Goal: Information Seeking & Learning: Learn about a topic

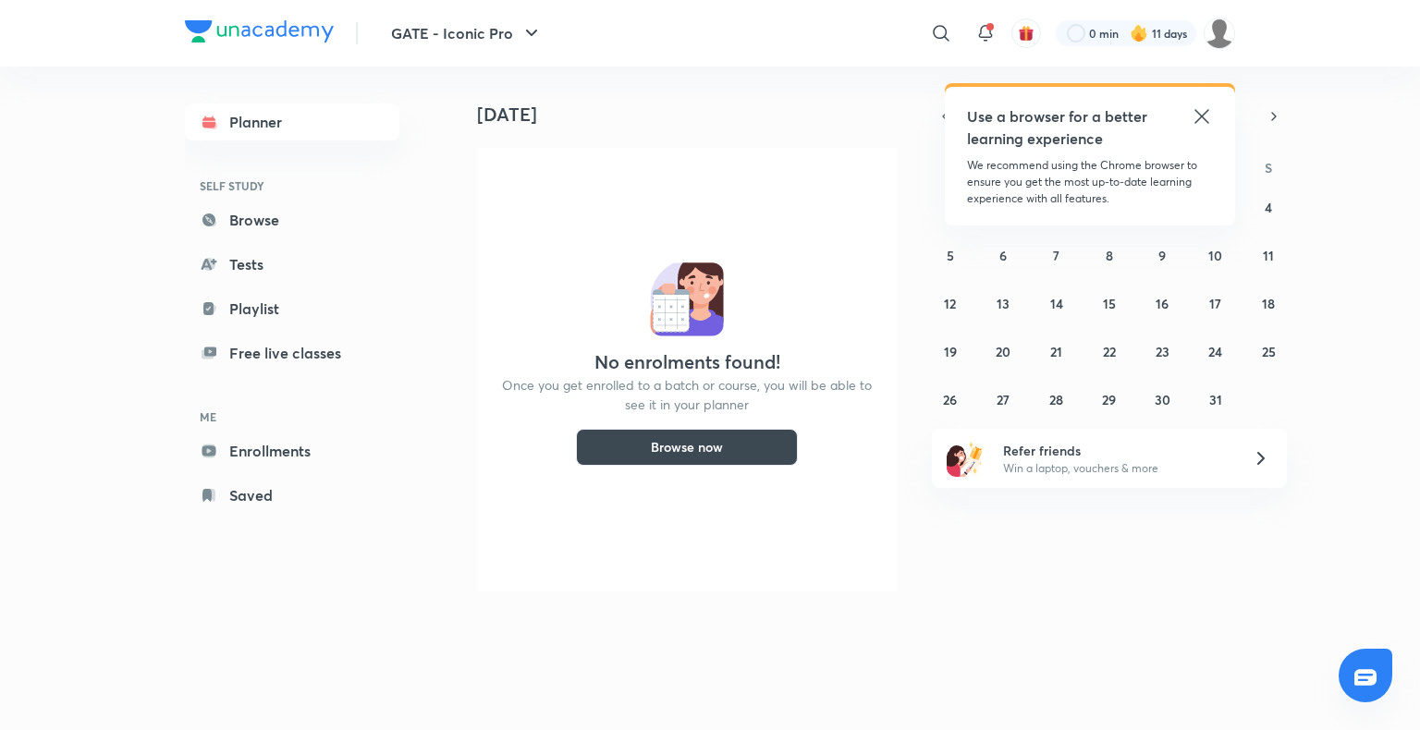
click at [1198, 104] on div "Use a browser for a better learning experience We recommend using the Chrome br…" at bounding box center [1090, 156] width 290 height 139
click at [1200, 107] on icon at bounding box center [1202, 116] width 22 height 22
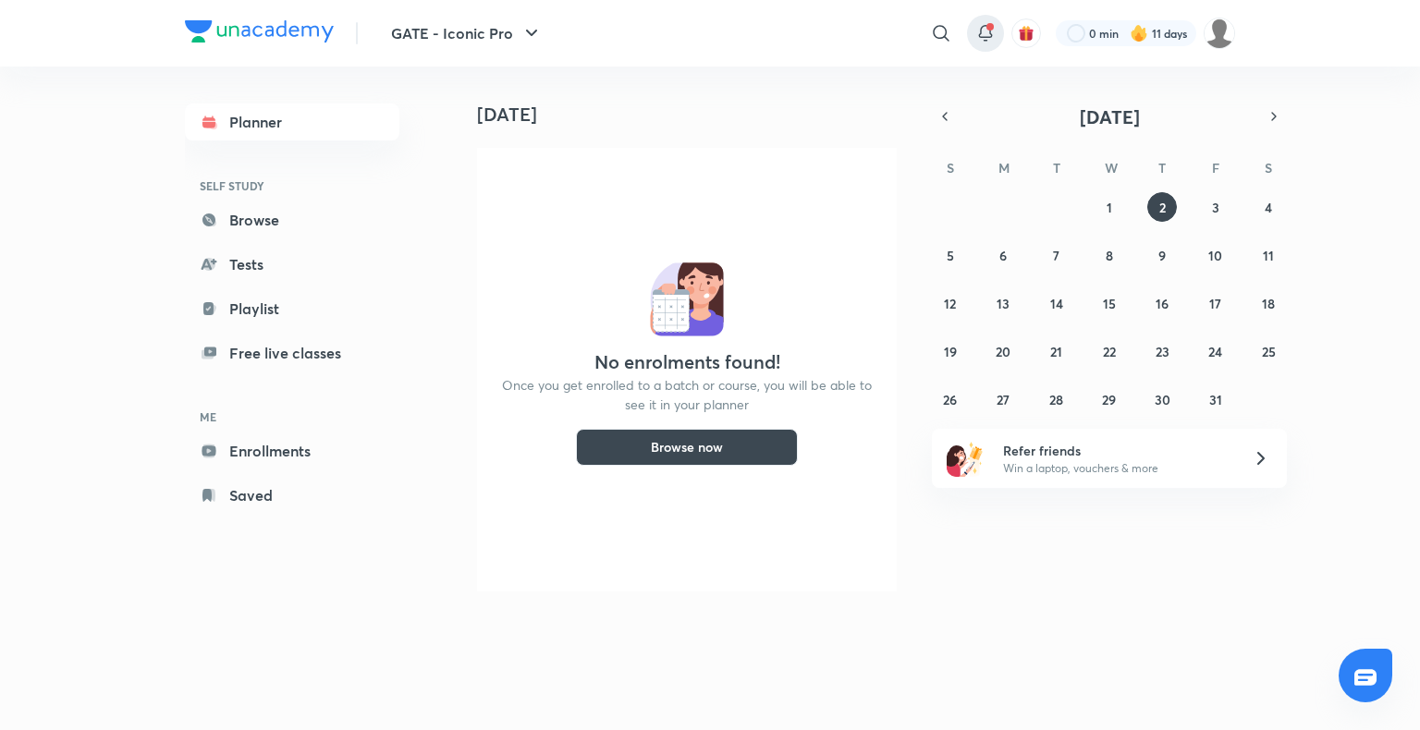
click at [980, 39] on icon at bounding box center [986, 33] width 22 height 22
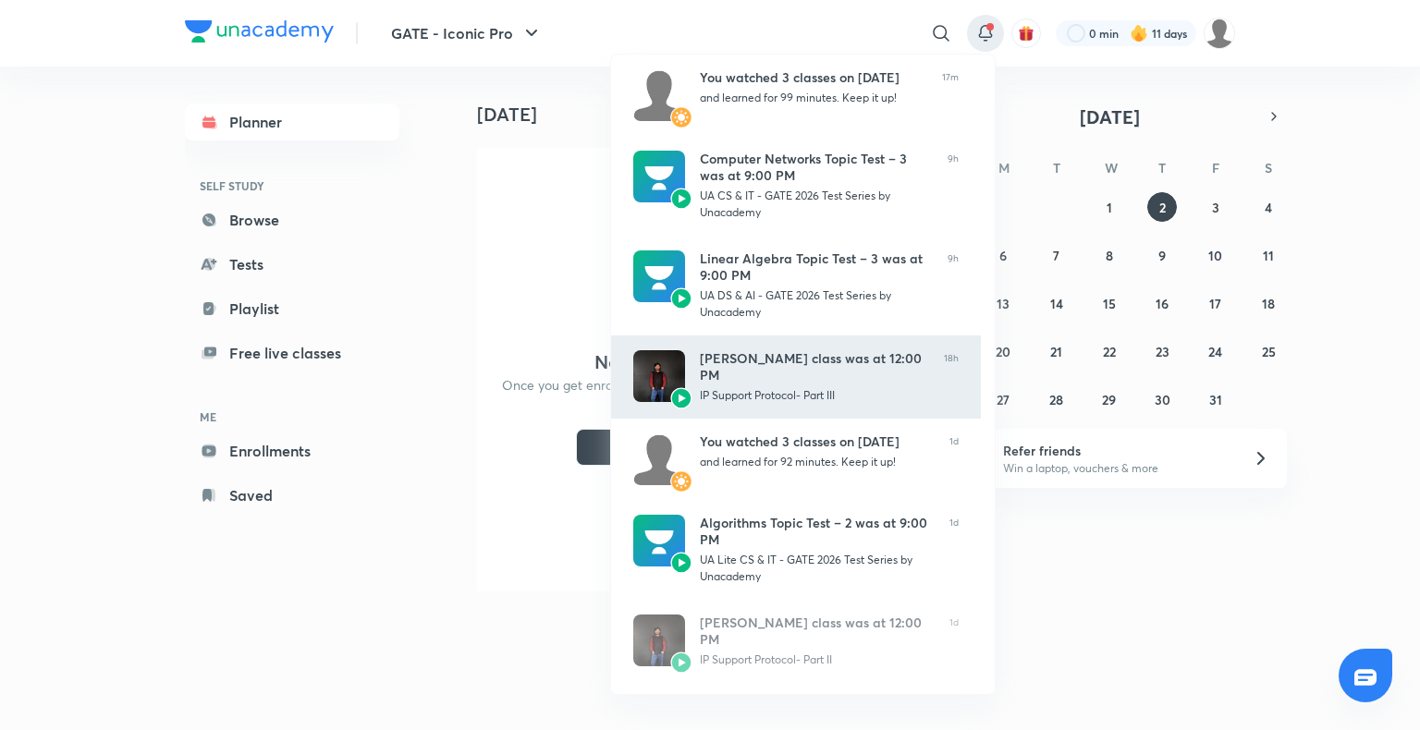
click at [766, 387] on div "IP Support Protocol- Part III" at bounding box center [814, 395] width 229 height 17
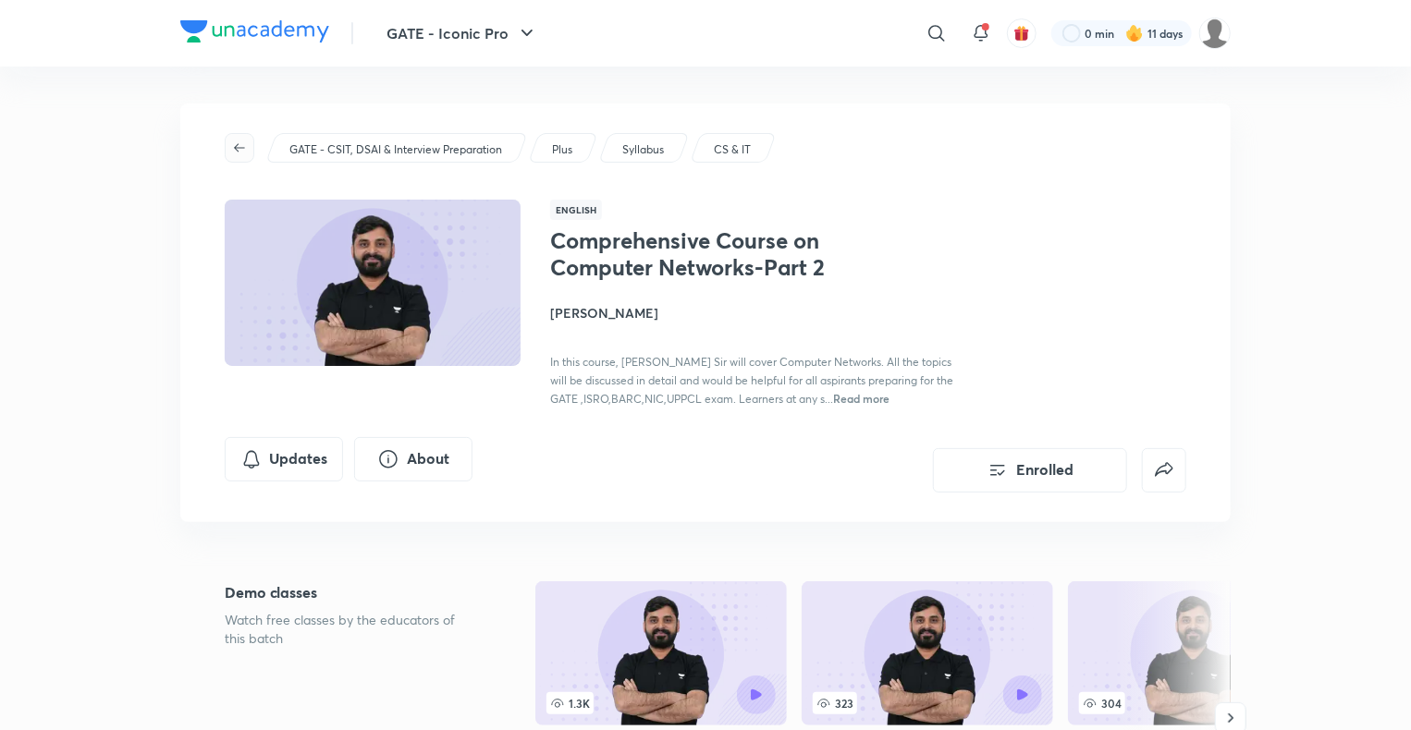
click at [245, 153] on icon "button" at bounding box center [239, 148] width 15 height 15
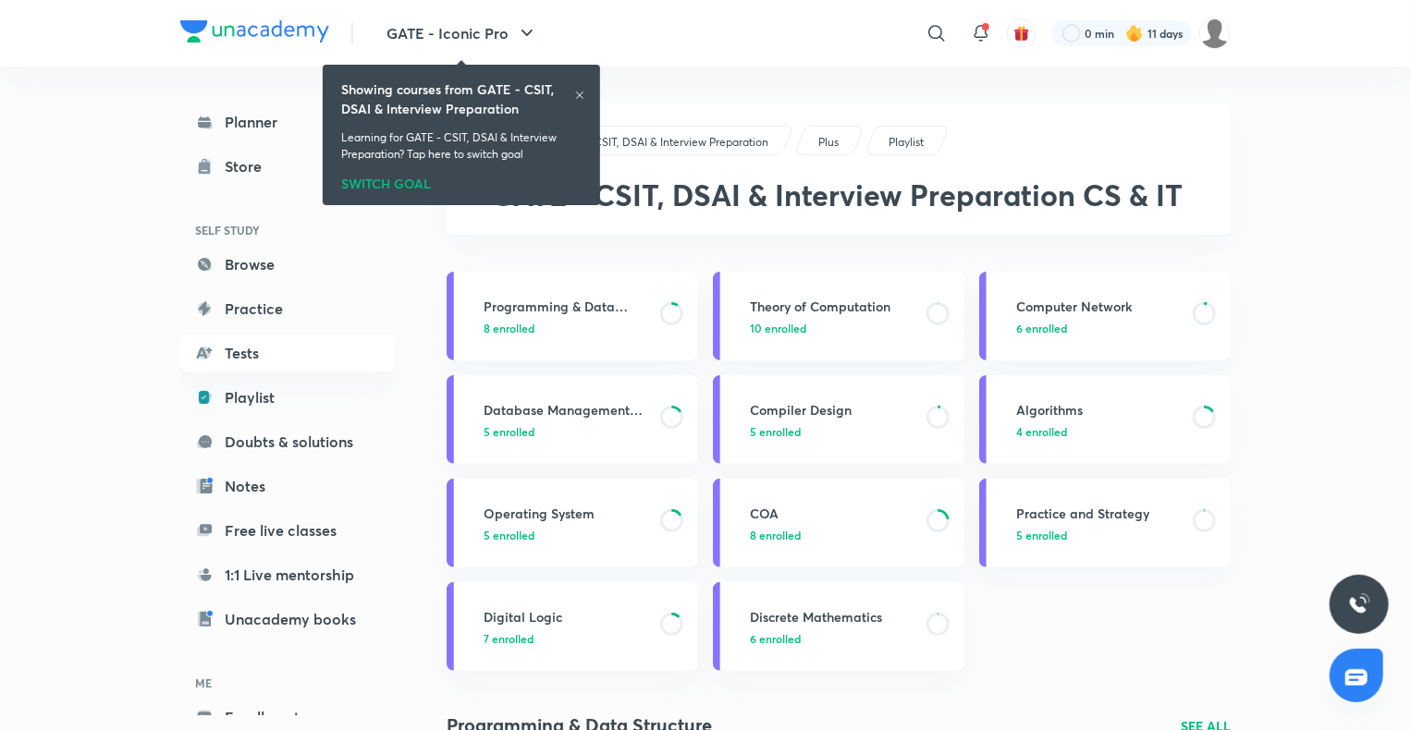
click at [584, 93] on icon at bounding box center [579, 95] width 11 height 11
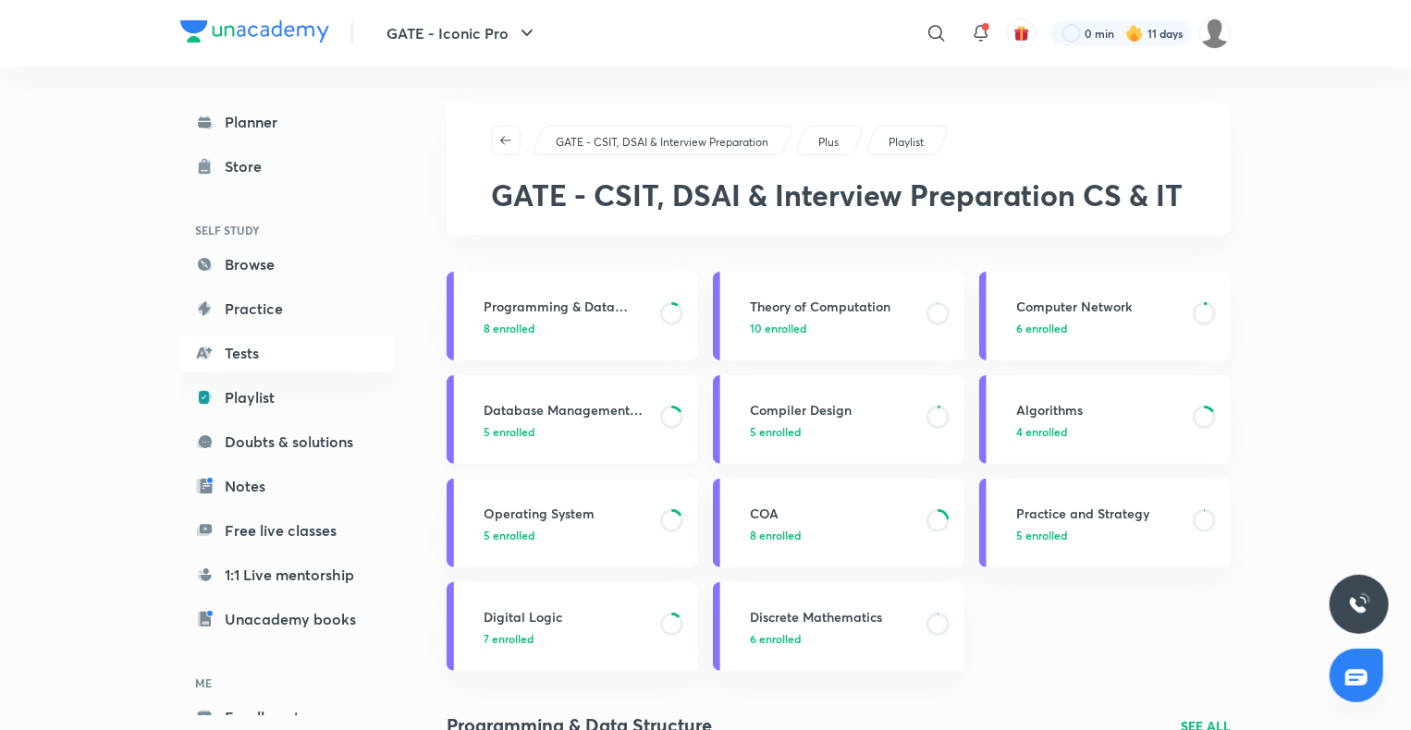
click at [533, 431] on span "5 enrolled" at bounding box center [509, 431] width 51 height 17
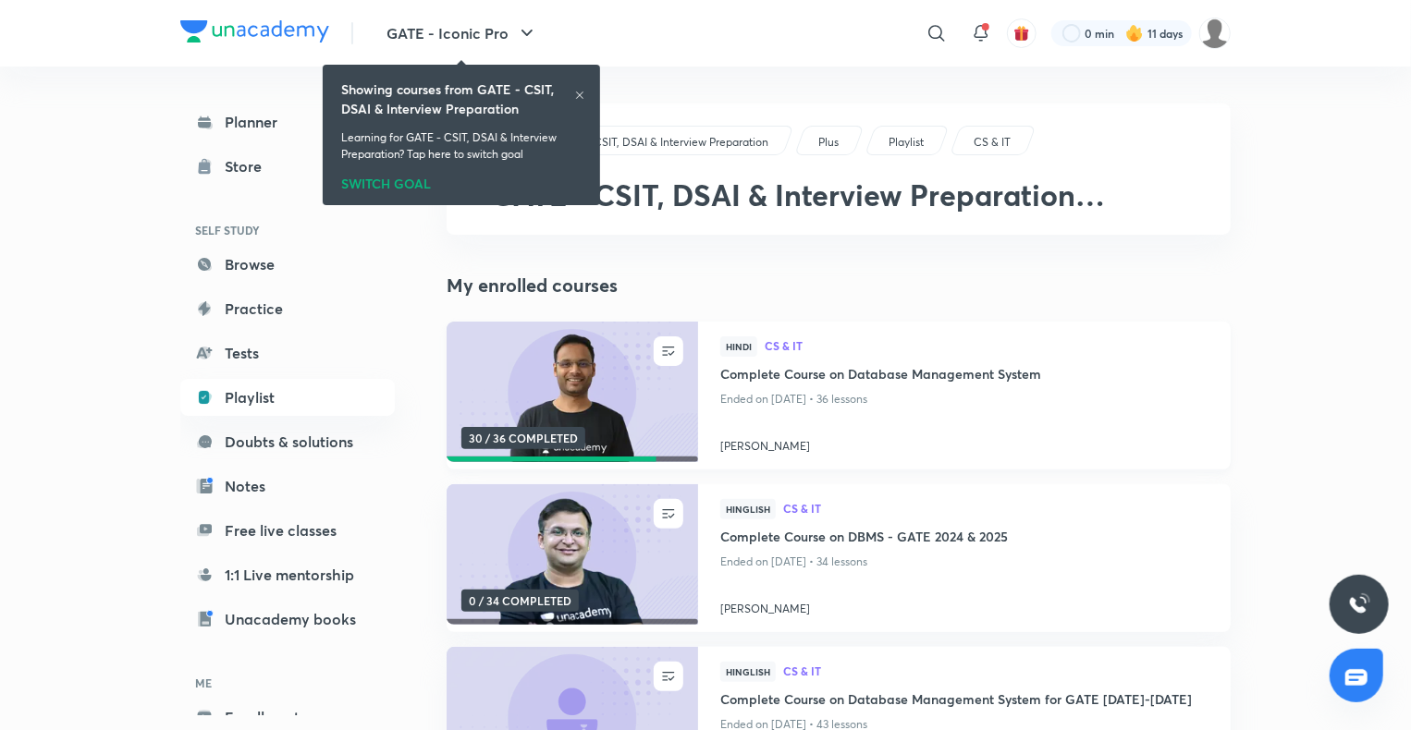
click at [924, 375] on h4 "Complete Course on Database Management System" at bounding box center [964, 375] width 488 height 23
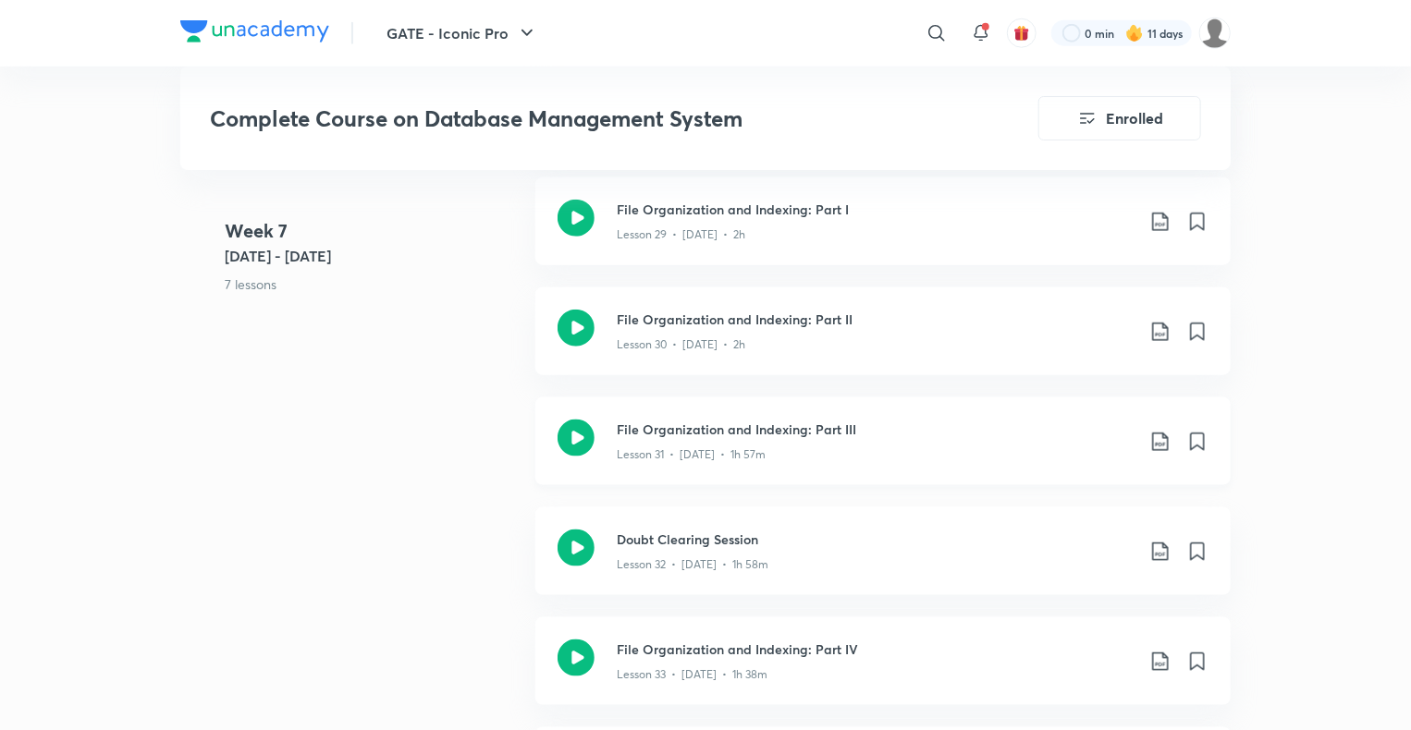
scroll to position [4422, 0]
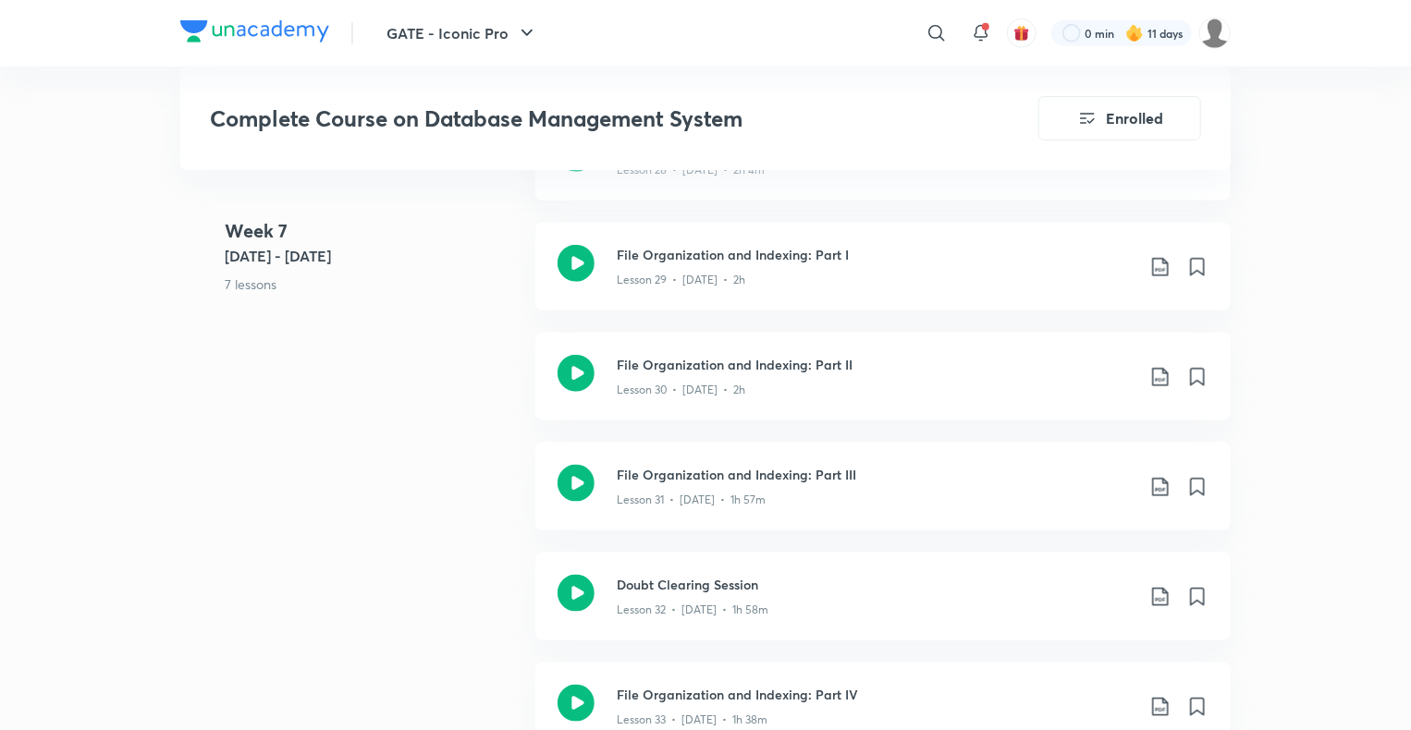
click at [758, 475] on h3 "File Organization and Indexing: Part III" at bounding box center [876, 474] width 518 height 19
